Goal: Task Accomplishment & Management: Use online tool/utility

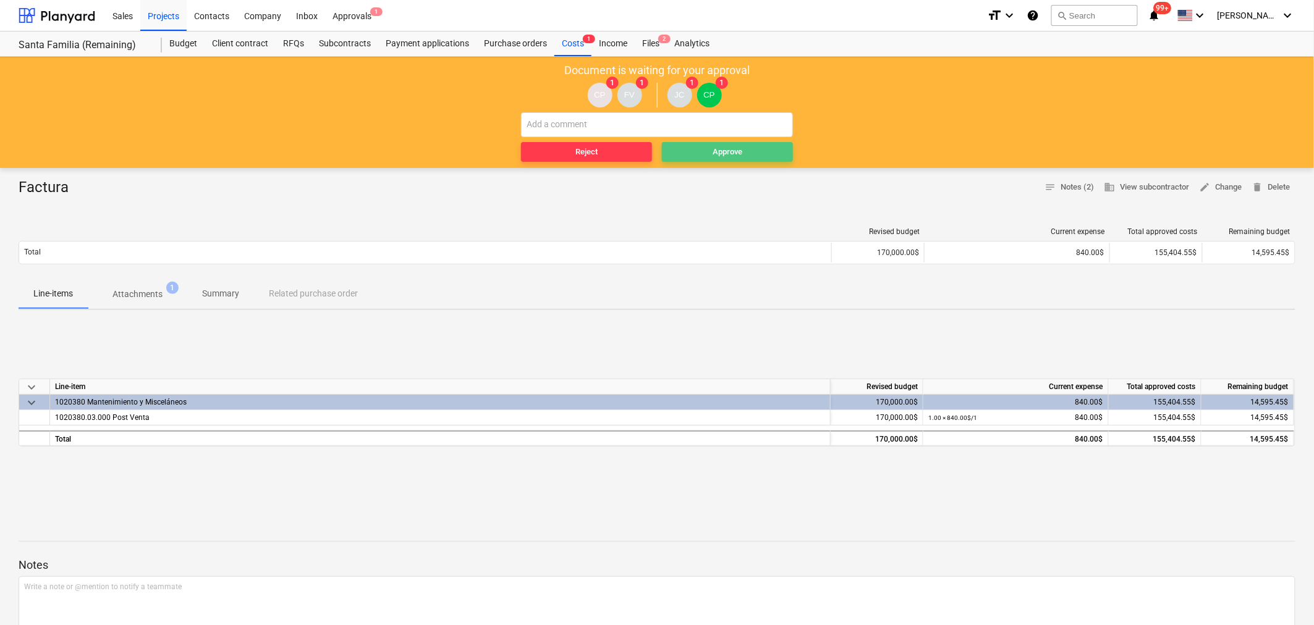
click at [688, 153] on span "Approve" at bounding box center [727, 152] width 121 height 14
